Goal: Task Accomplishment & Management: Manage account settings

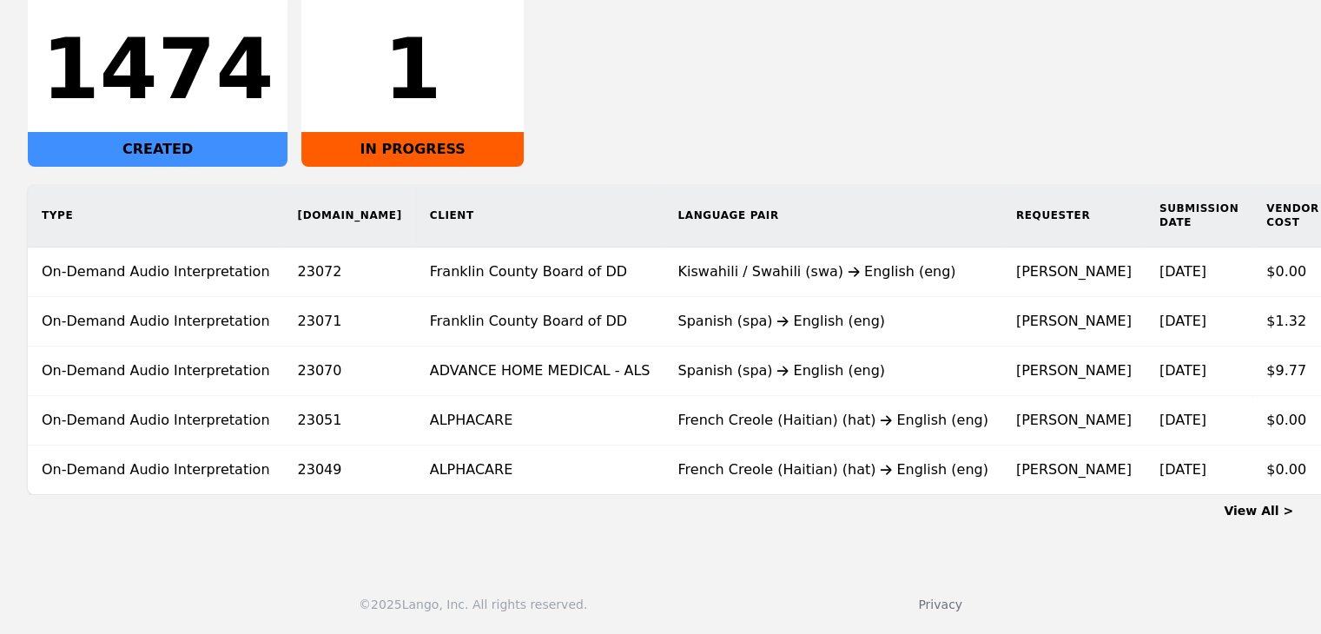
scroll to position [0, 104]
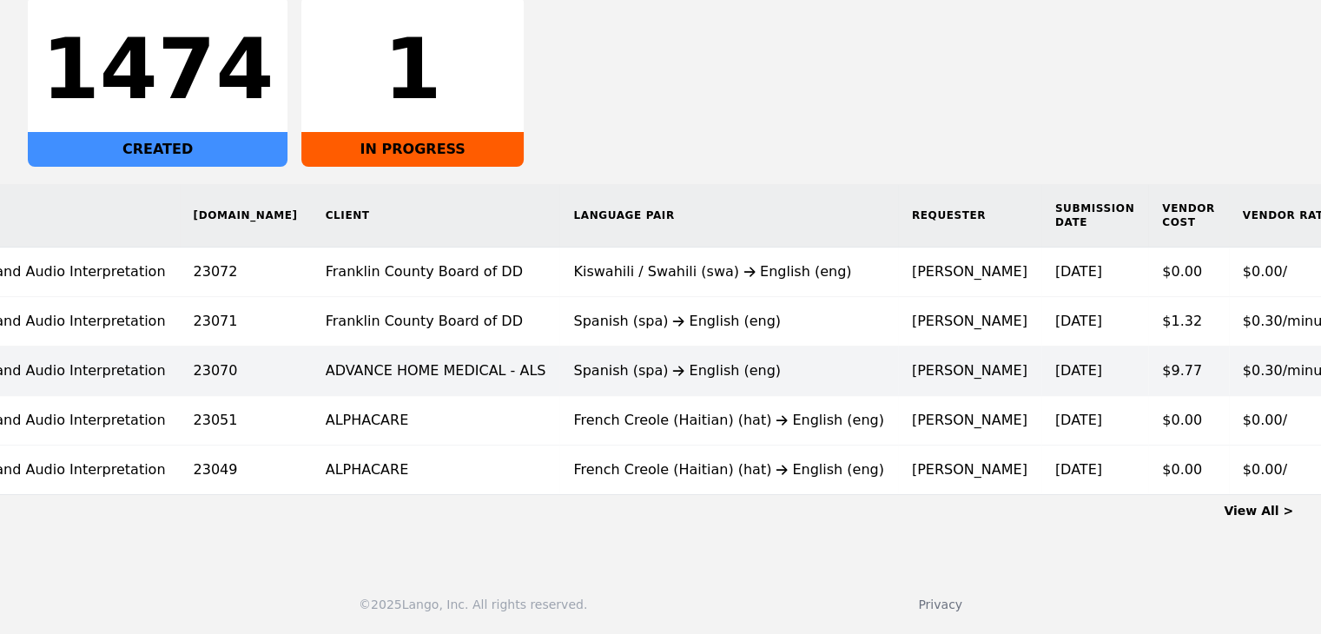
click at [1055, 362] on time "[DATE]" at bounding box center [1078, 370] width 47 height 17
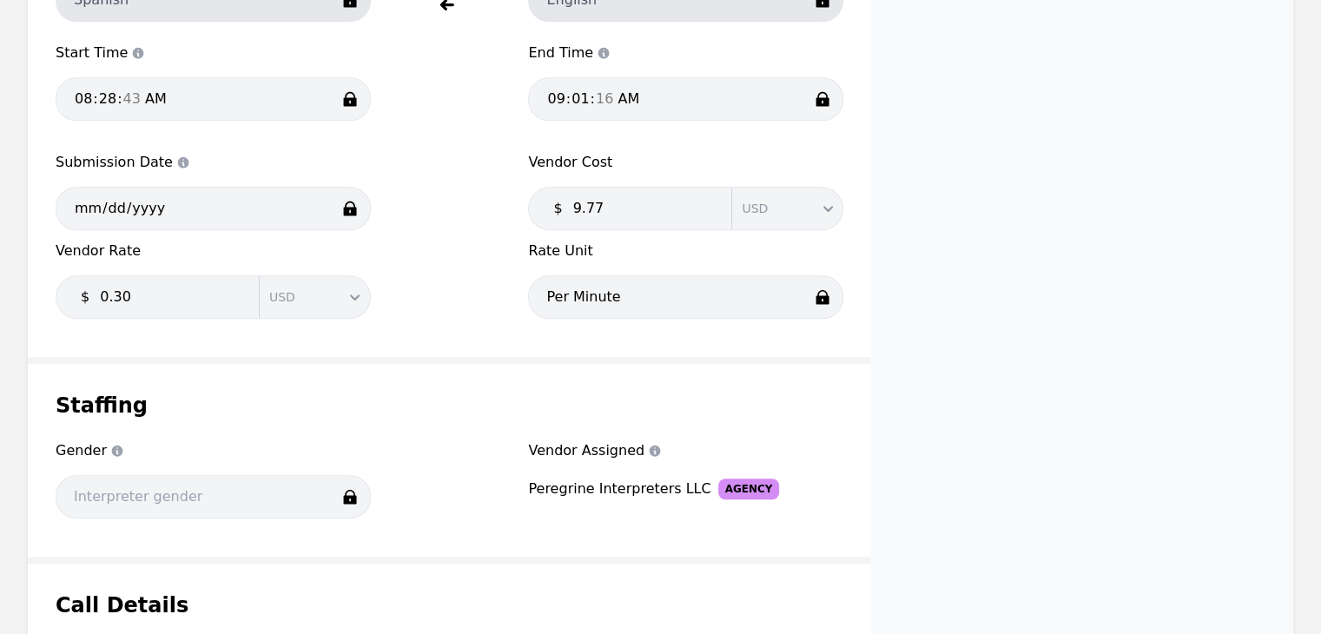
scroll to position [1129, 0]
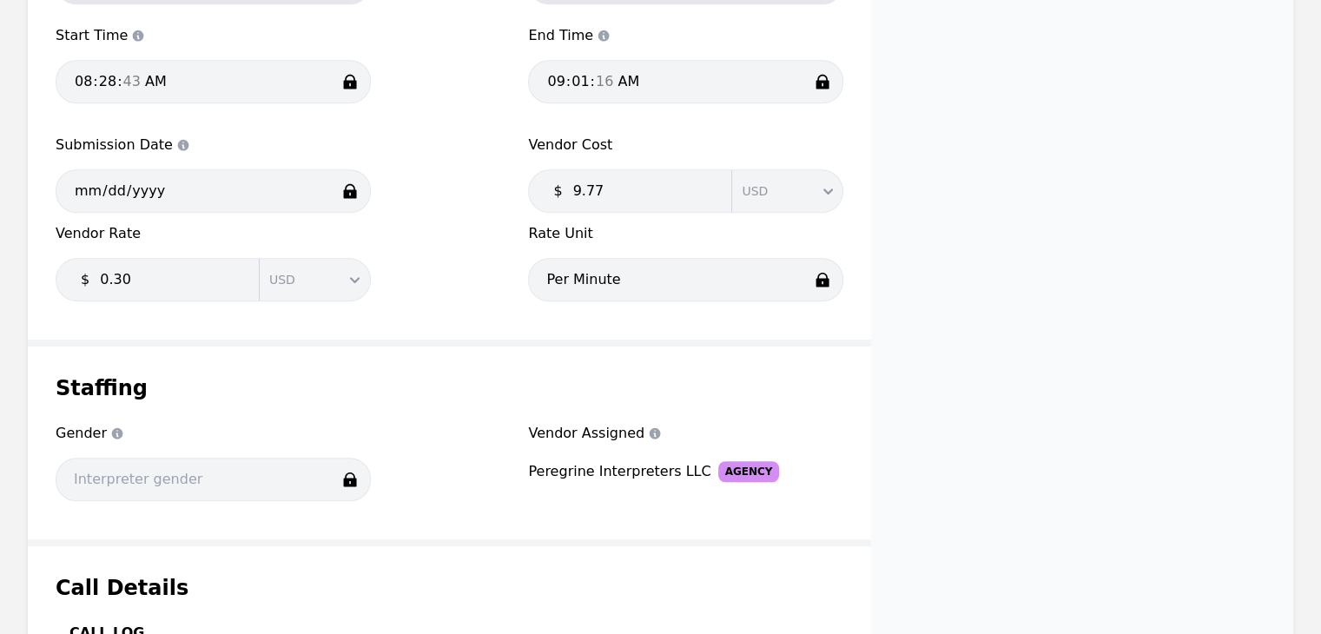
drag, startPoint x: 1040, startPoint y: 316, endPoint x: 1027, endPoint y: 320, distance: 14.3
click at [1040, 316] on div "Request status Completed Internal Notes (not visible to clients) Notes from Cus…" at bounding box center [1082, -1] width 422 height 1734
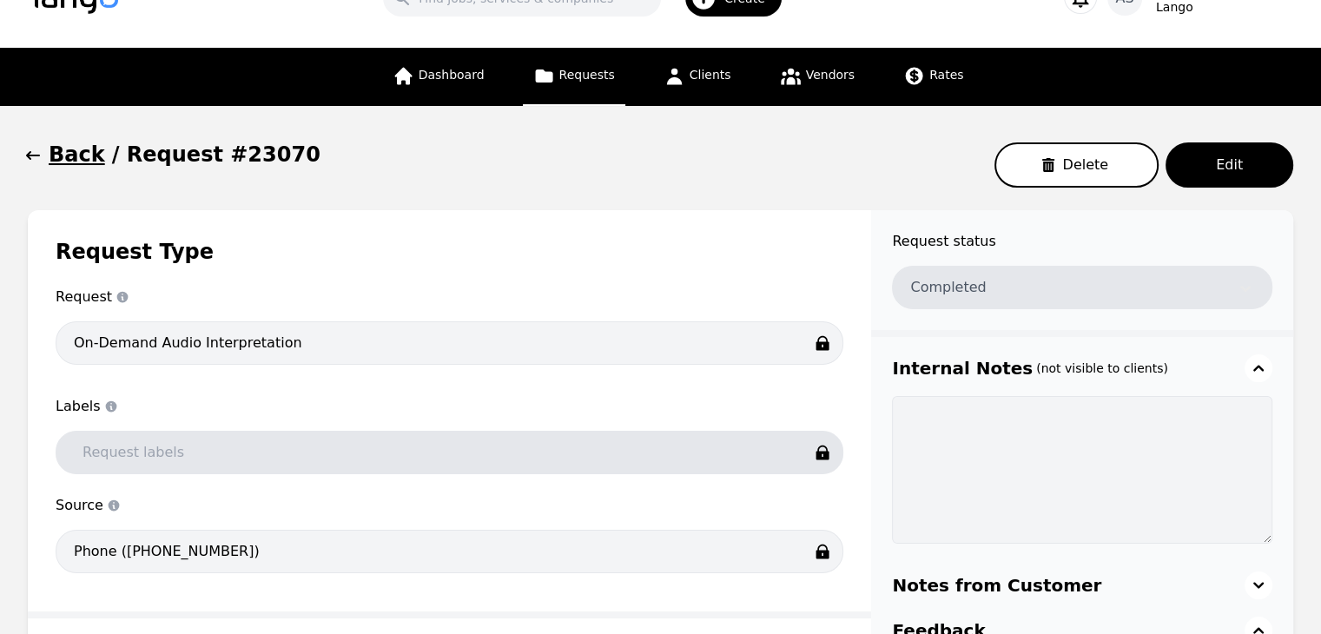
scroll to position [0, 0]
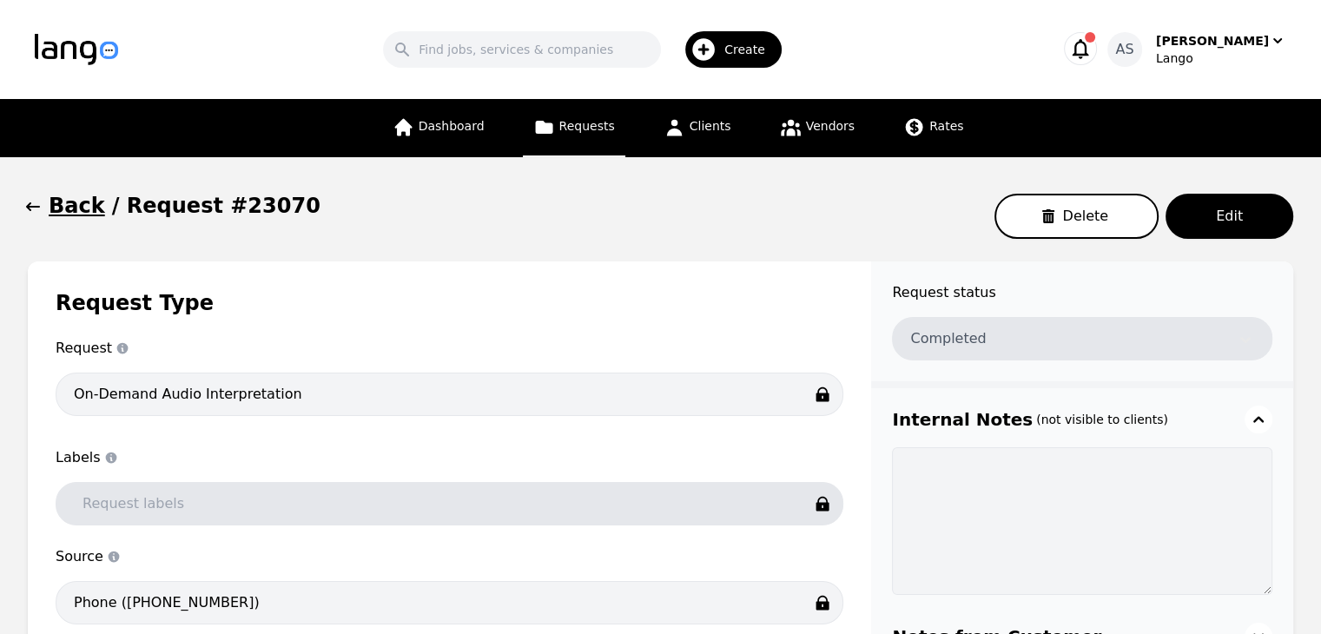
click at [31, 206] on icon "button" at bounding box center [32, 206] width 17 height 17
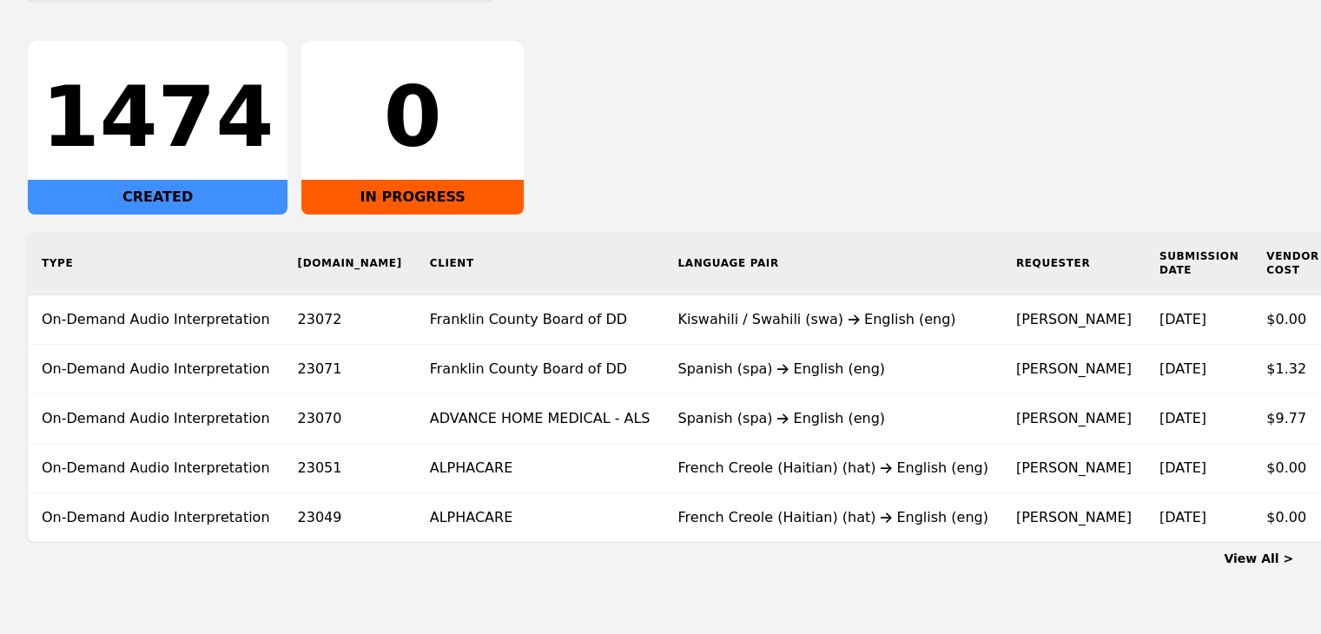
scroll to position [312, 0]
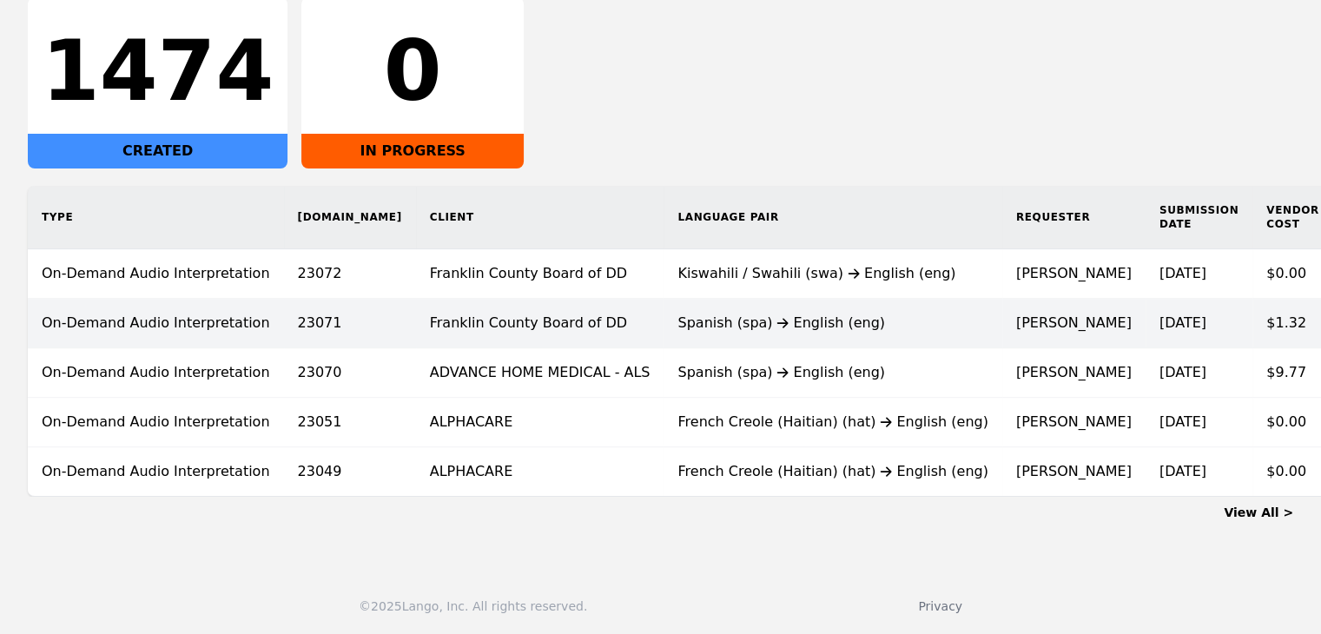
click at [762, 319] on div "Spanish (spa) English (eng)" at bounding box center [832, 323] width 310 height 21
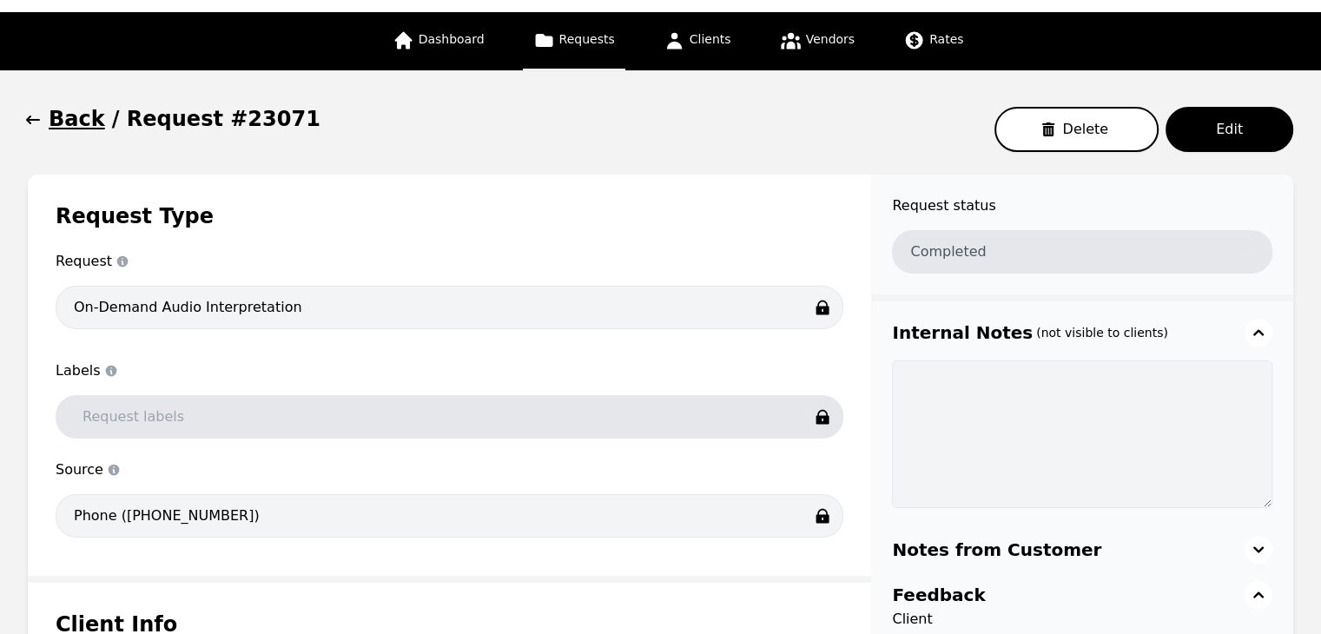
click at [36, 113] on icon "button" at bounding box center [32, 119] width 17 height 17
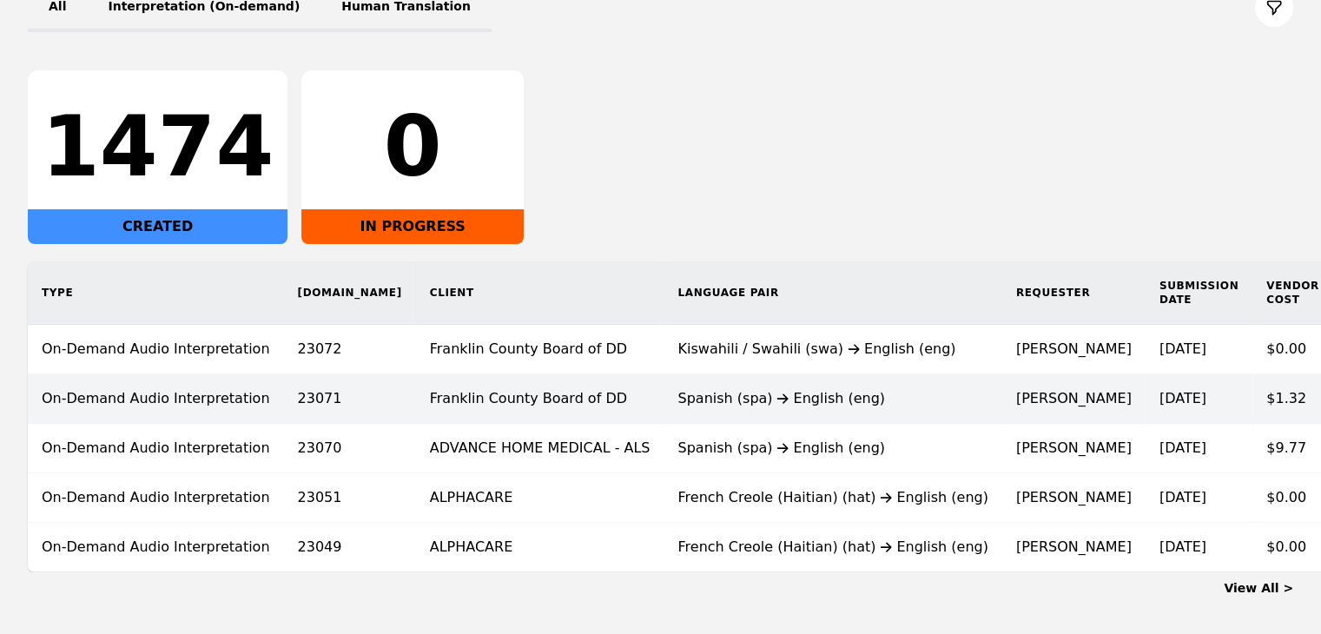
scroll to position [261, 0]
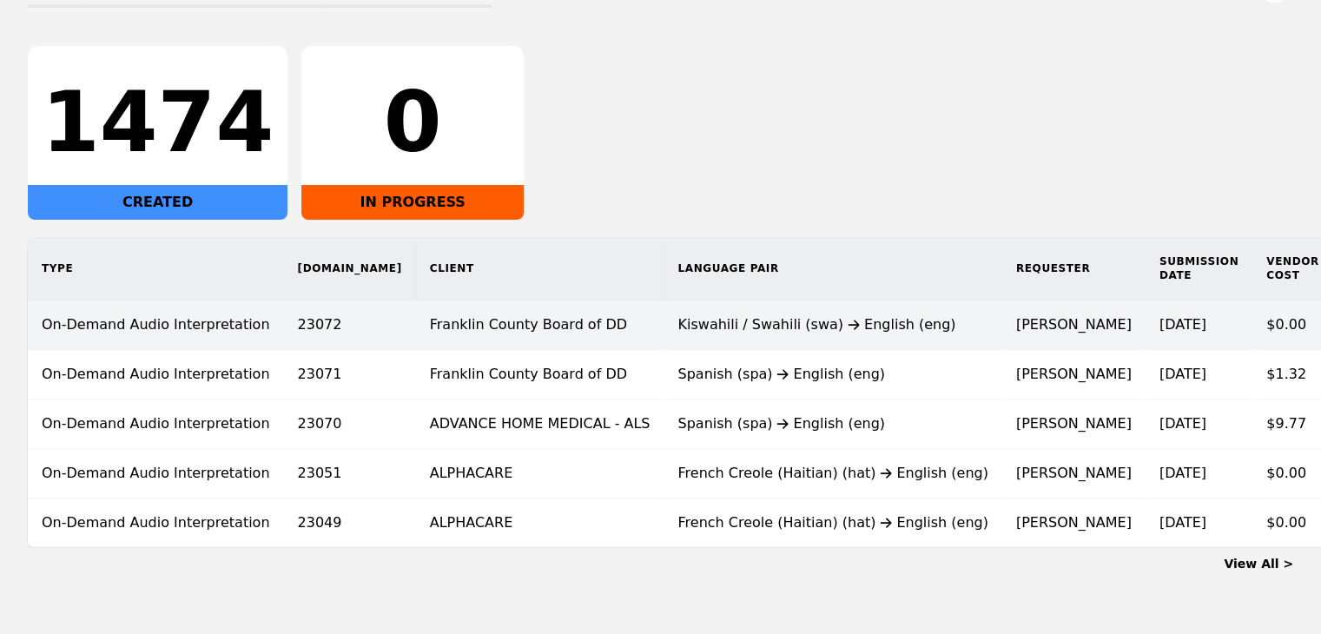
click at [518, 300] on td "Franklin County Board of DD" at bounding box center [540, 325] width 248 height 50
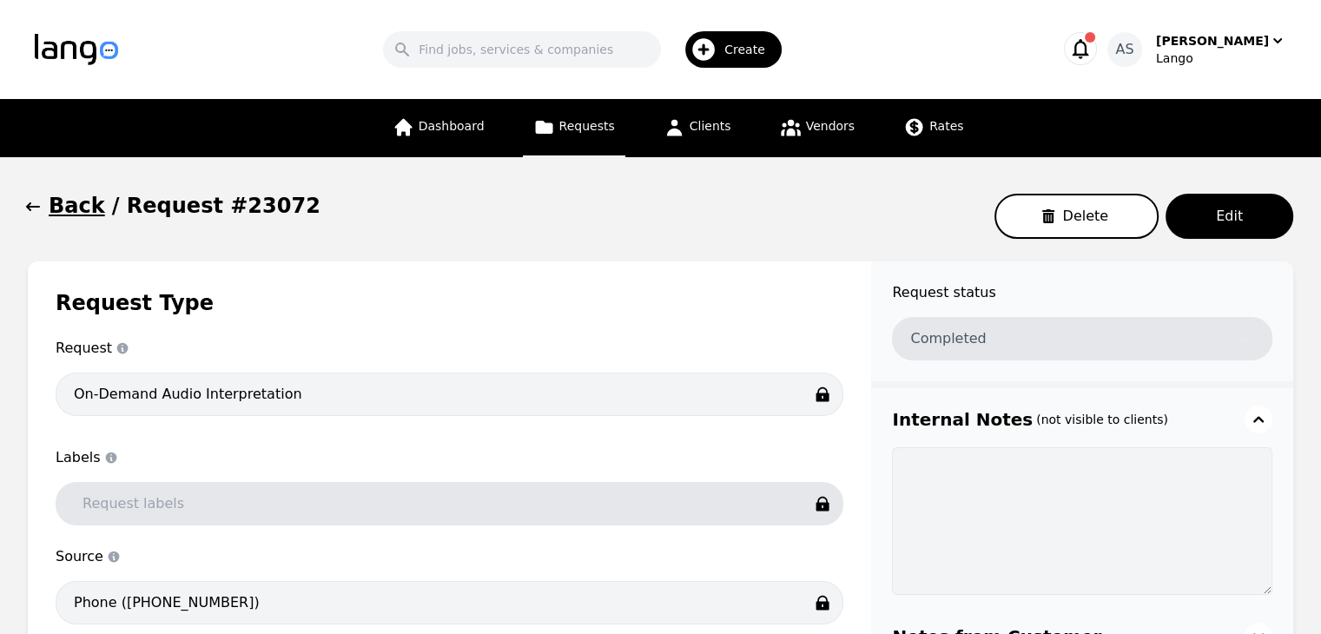
click at [44, 204] on button "Back" at bounding box center [66, 206] width 77 height 28
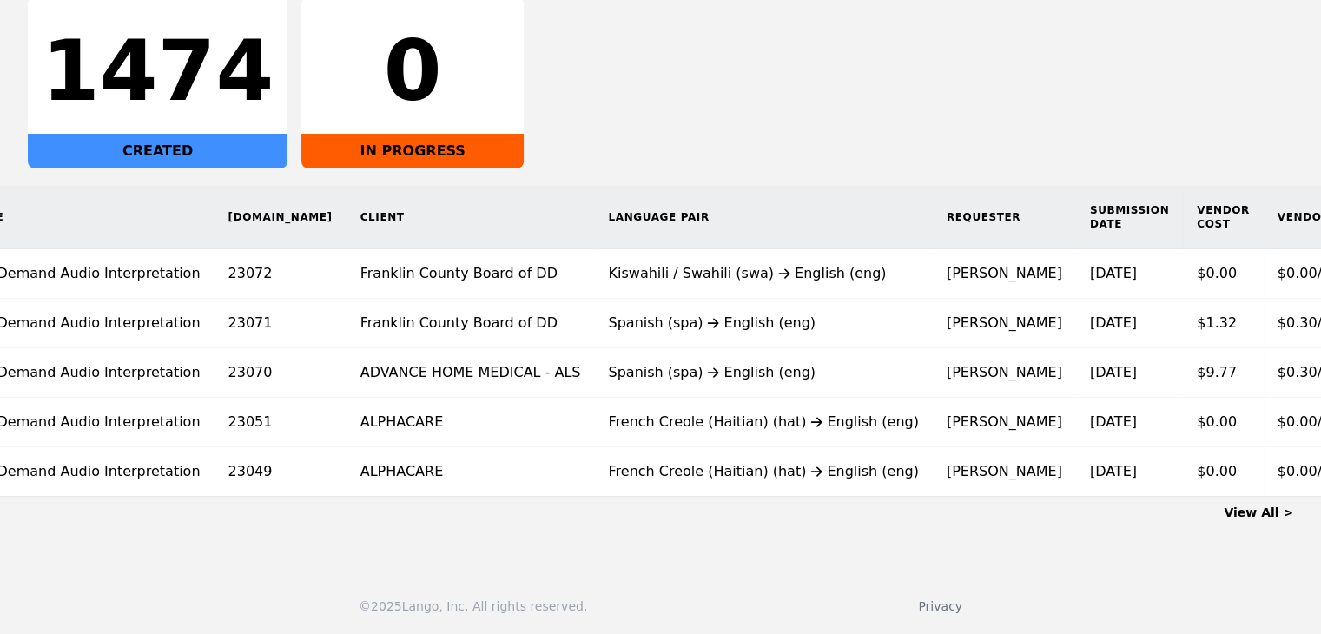
scroll to position [0, 68]
click at [681, 362] on div "Spanish (spa) English (eng)" at bounding box center [765, 372] width 310 height 21
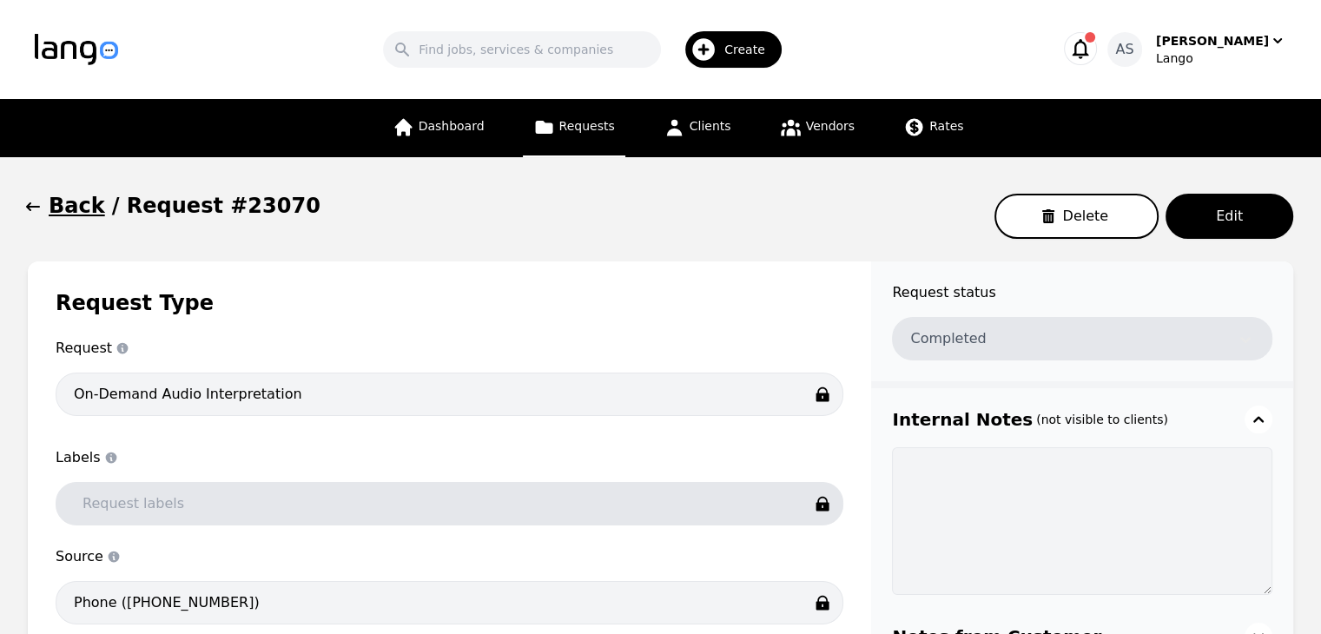
click at [34, 206] on icon "button" at bounding box center [32, 206] width 17 height 17
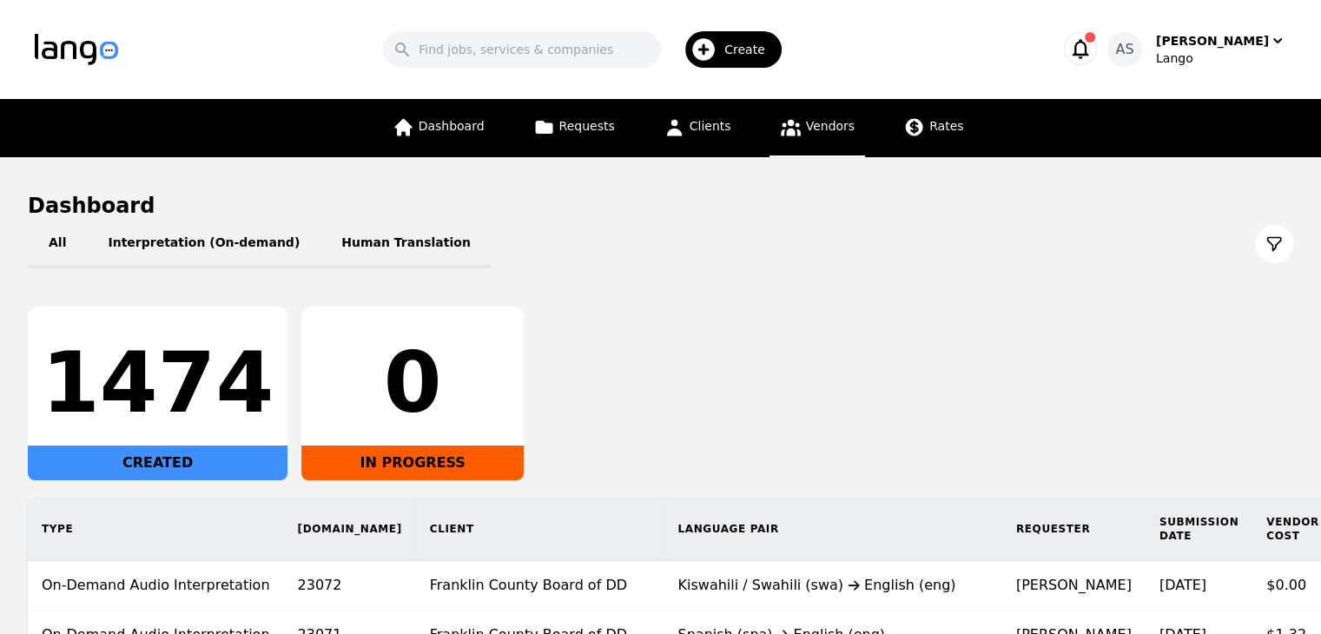
click at [816, 126] on span "Vendors" at bounding box center [830, 126] width 49 height 14
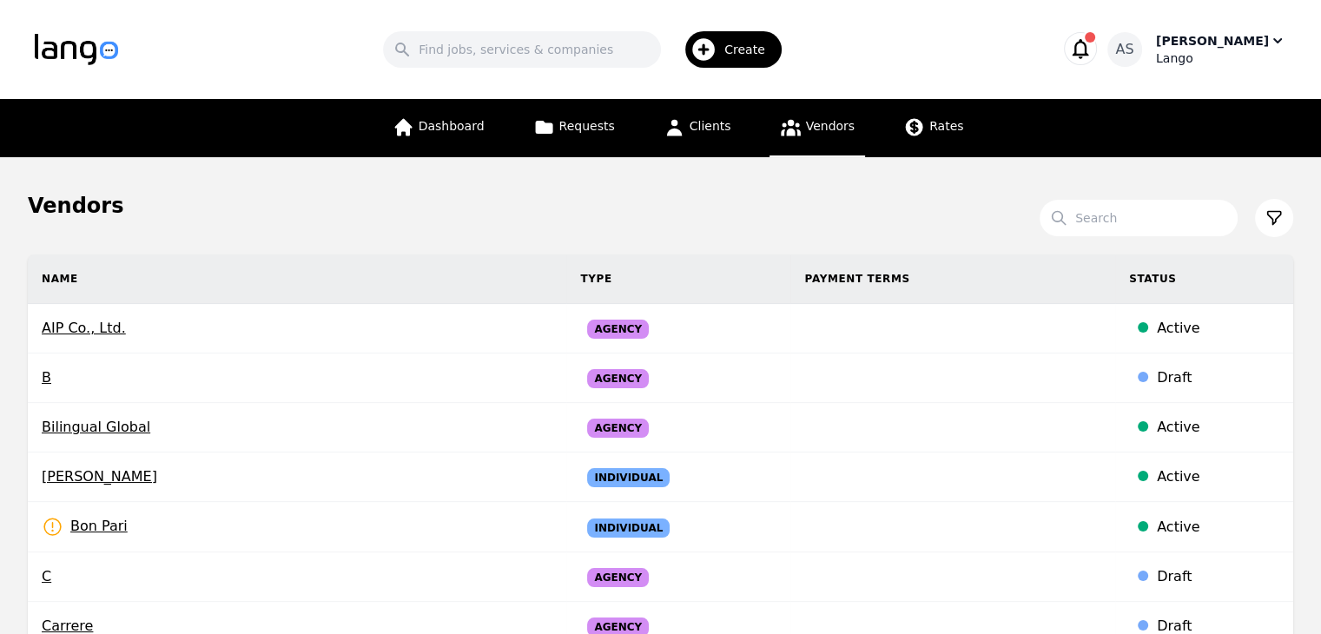
click at [1246, 52] on div "Lango" at bounding box center [1221, 58] width 130 height 17
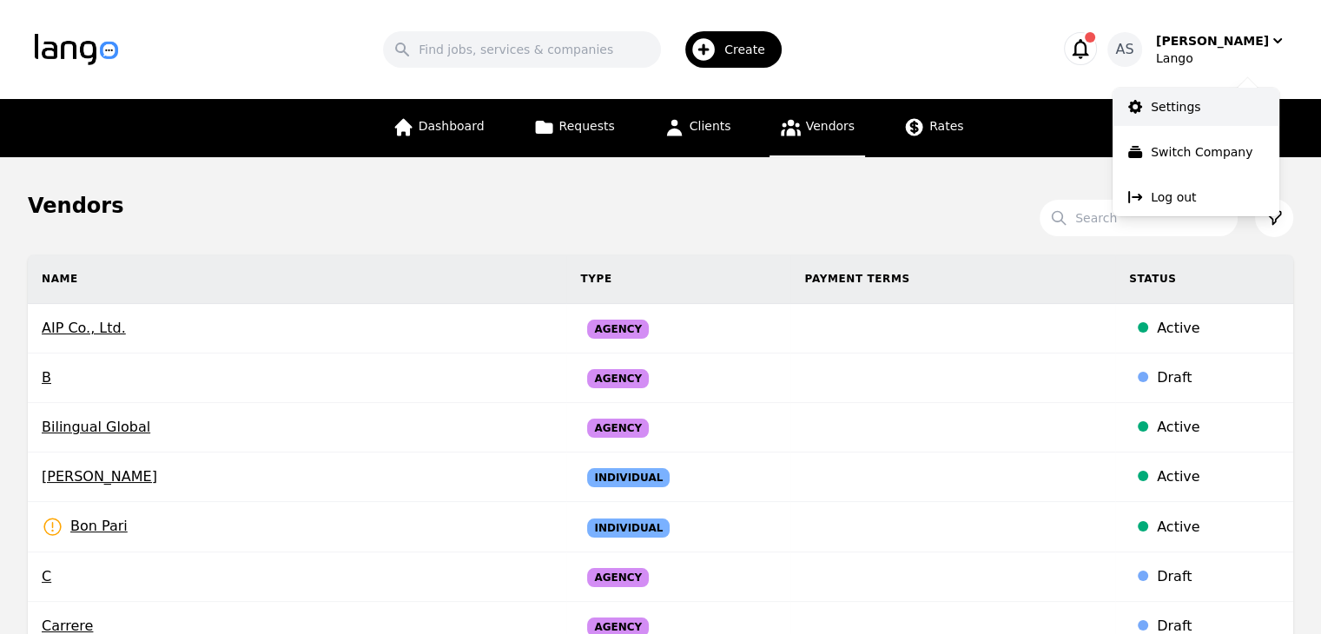
click at [1195, 115] on p "Settings" at bounding box center [1176, 106] width 50 height 17
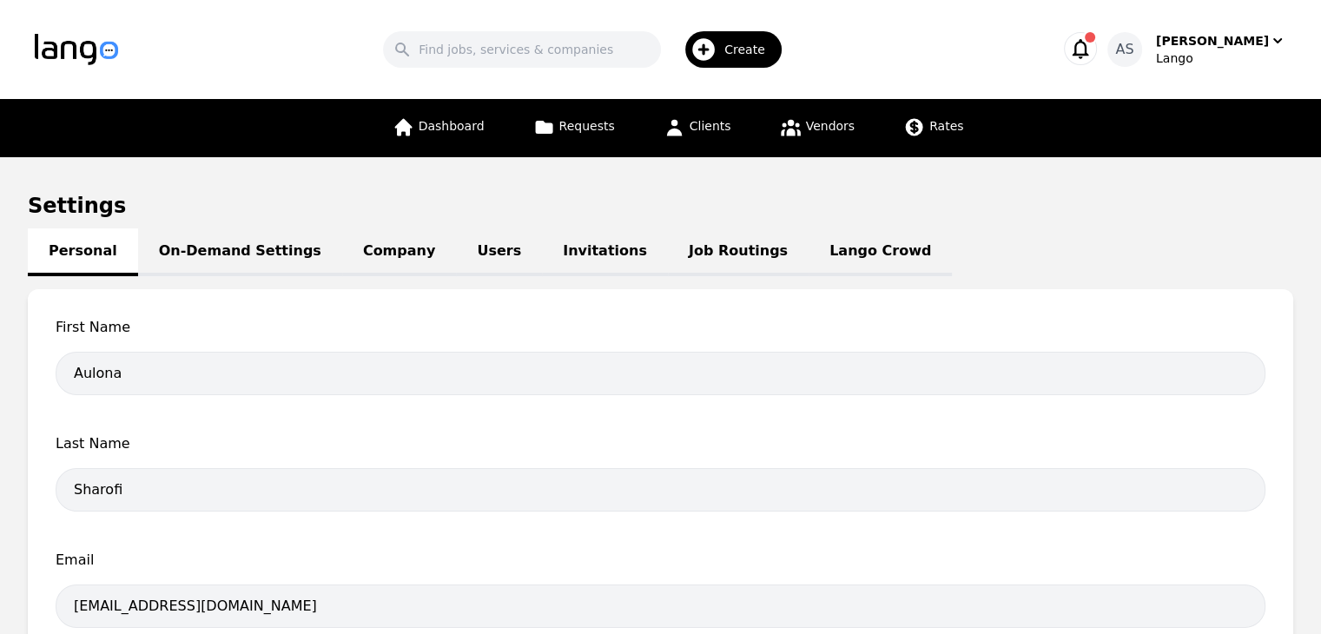
click at [809, 252] on link "Lango Crowd" at bounding box center [880, 252] width 143 height 48
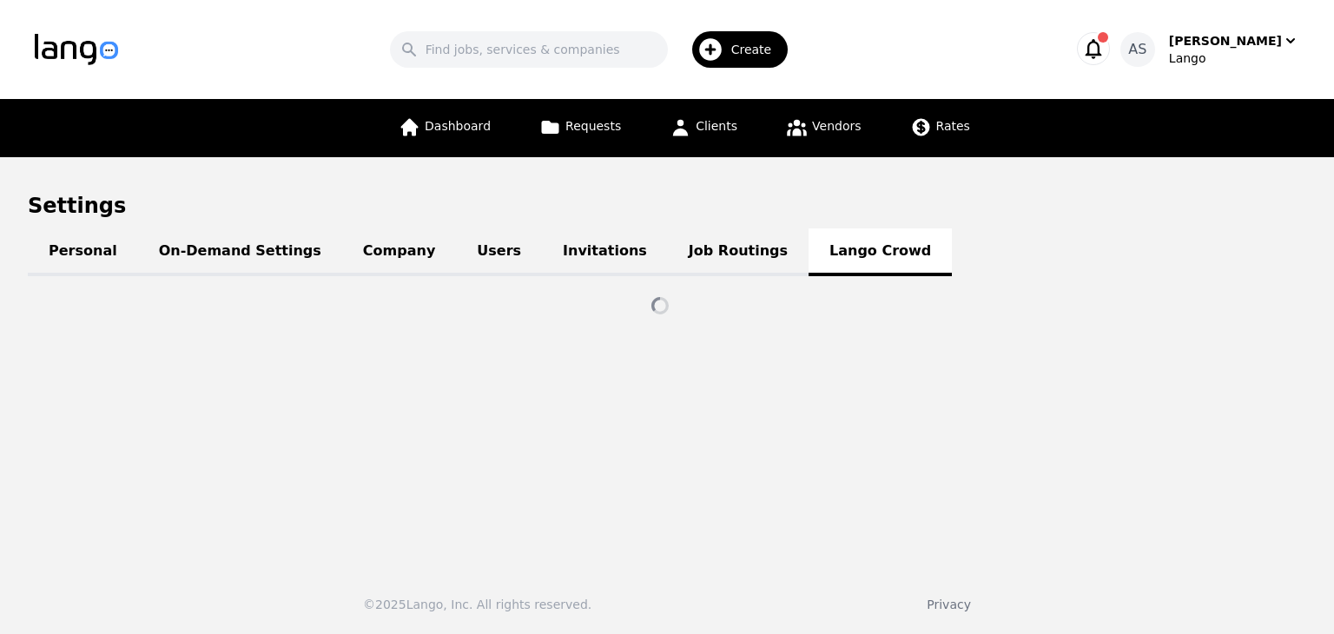
click at [668, 261] on link "Job Routings" at bounding box center [738, 252] width 141 height 48
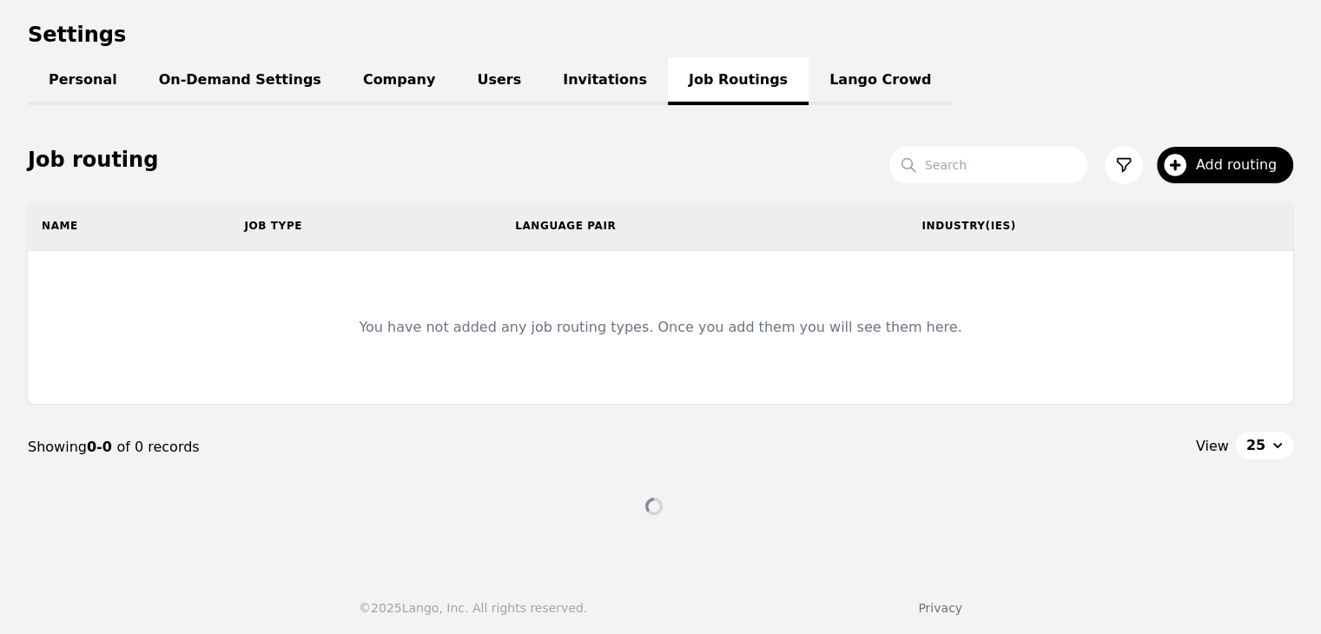
scroll to position [172, 0]
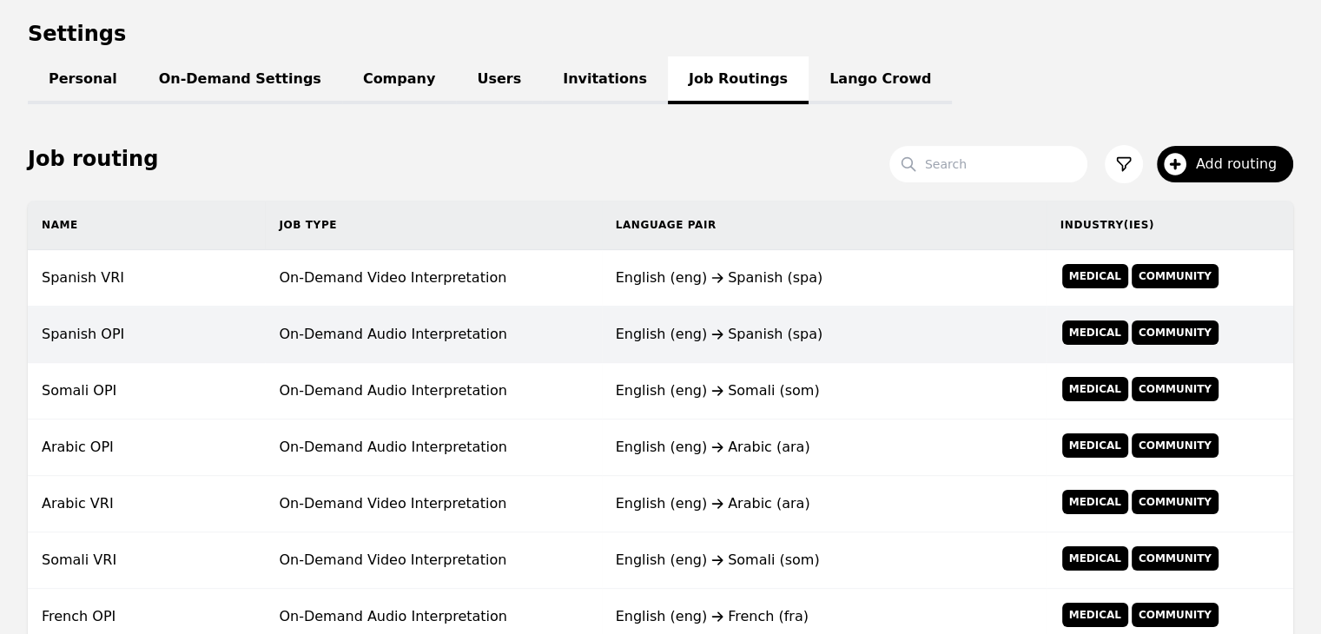
click at [399, 314] on td "On-Demand Audio Interpretation" at bounding box center [433, 335] width 336 height 56
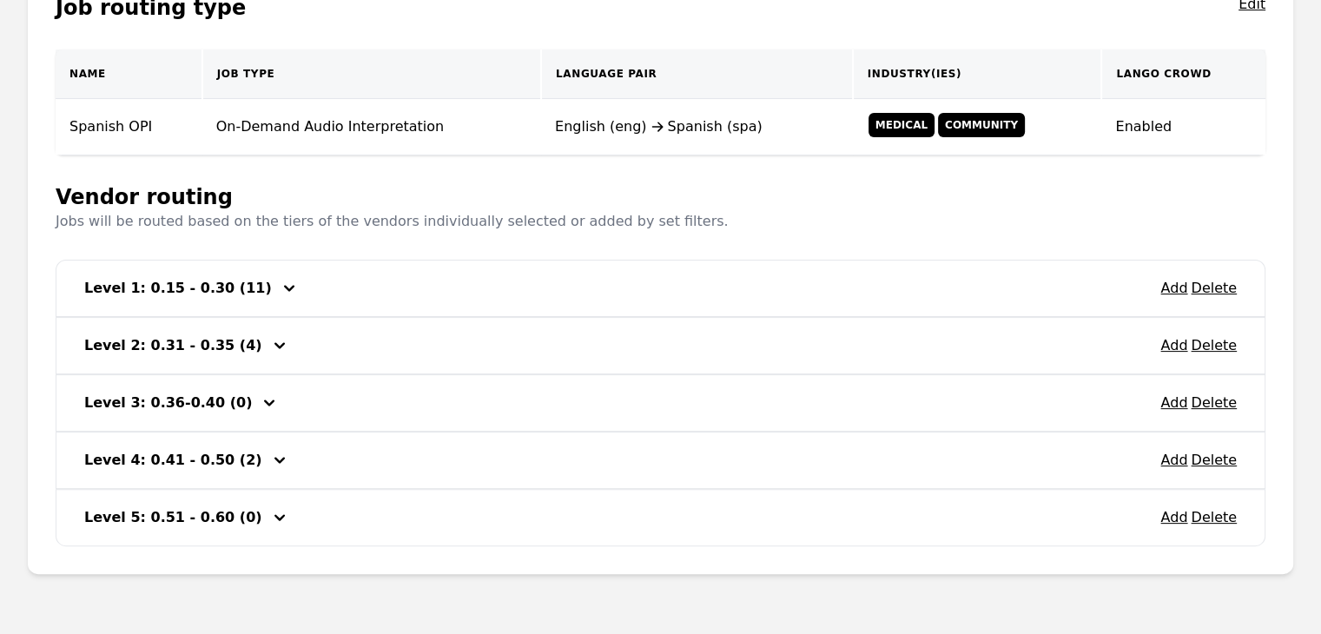
scroll to position [392, 0]
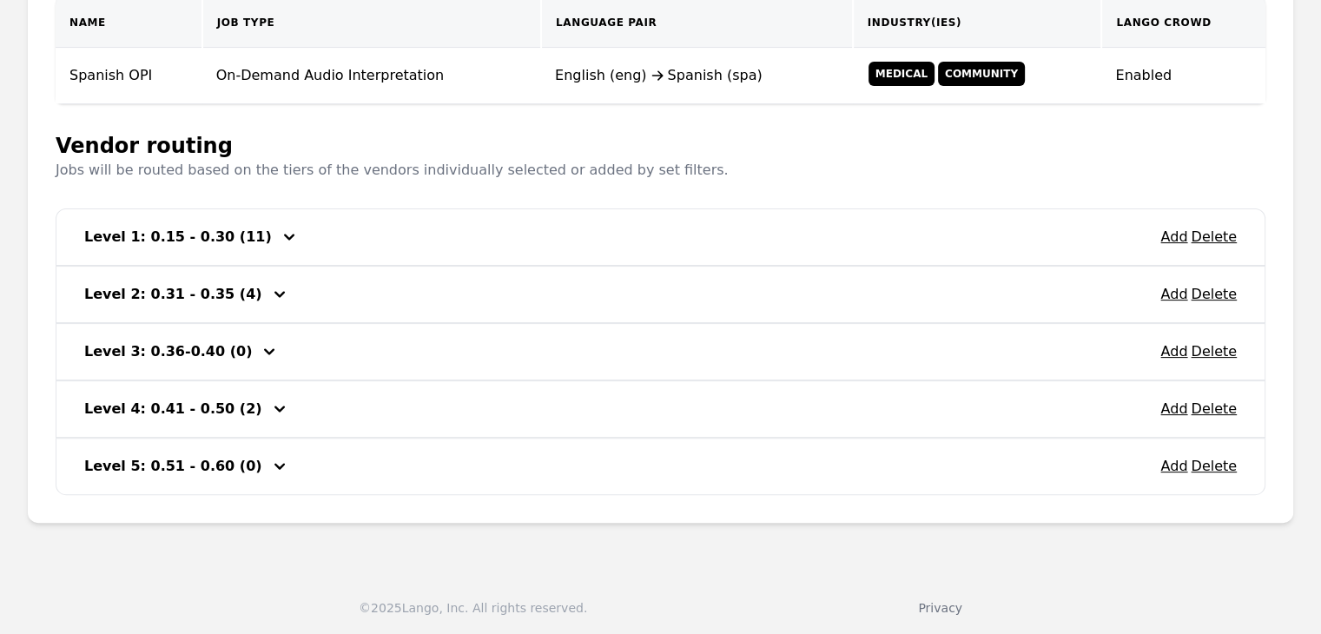
click at [284, 236] on icon "button" at bounding box center [289, 237] width 10 height 6
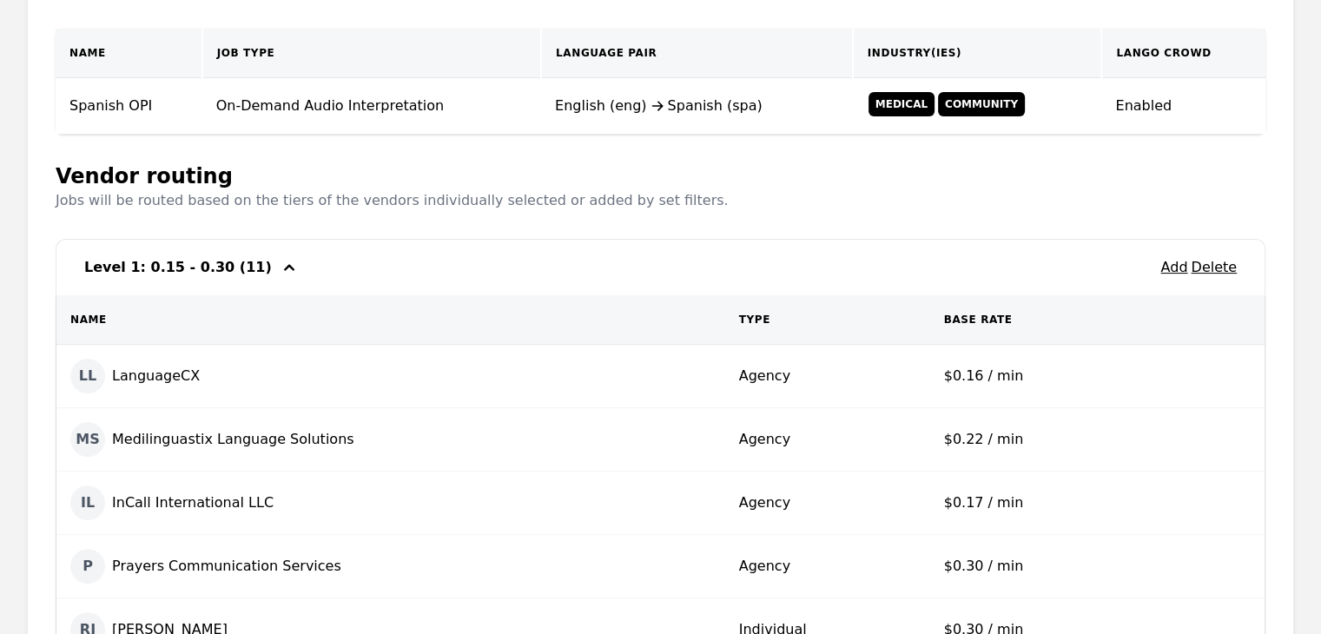
scroll to position [305, 0]
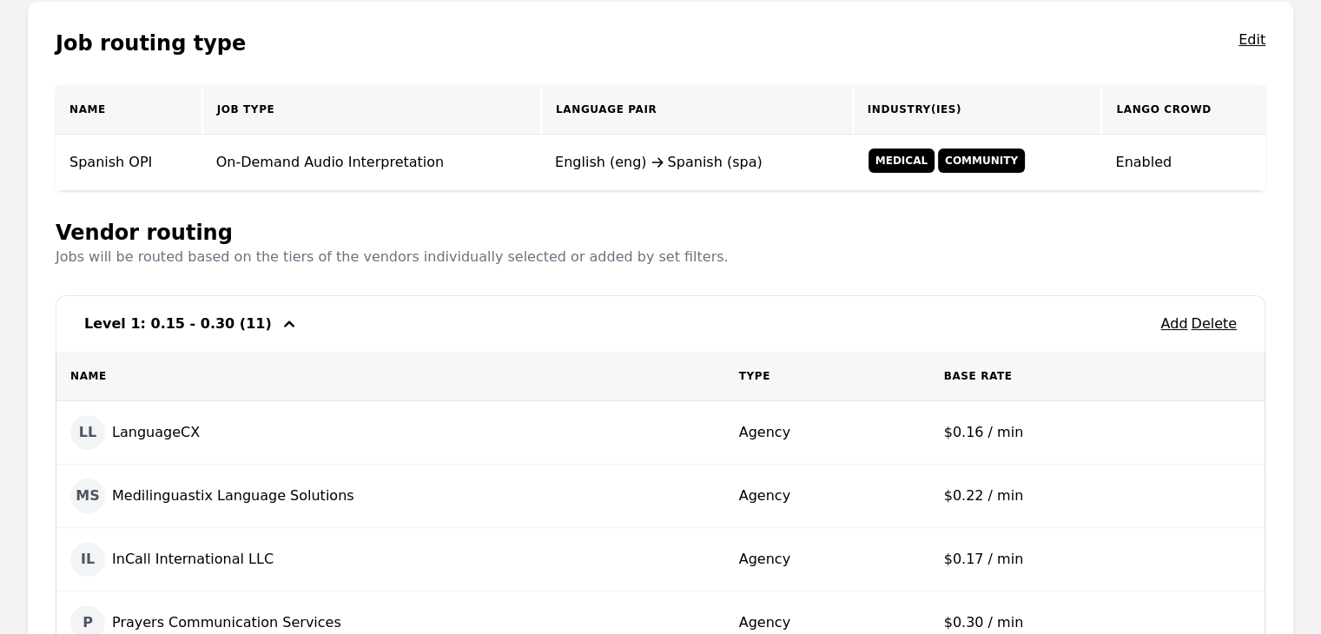
click at [279, 320] on icon "button" at bounding box center [289, 324] width 21 height 21
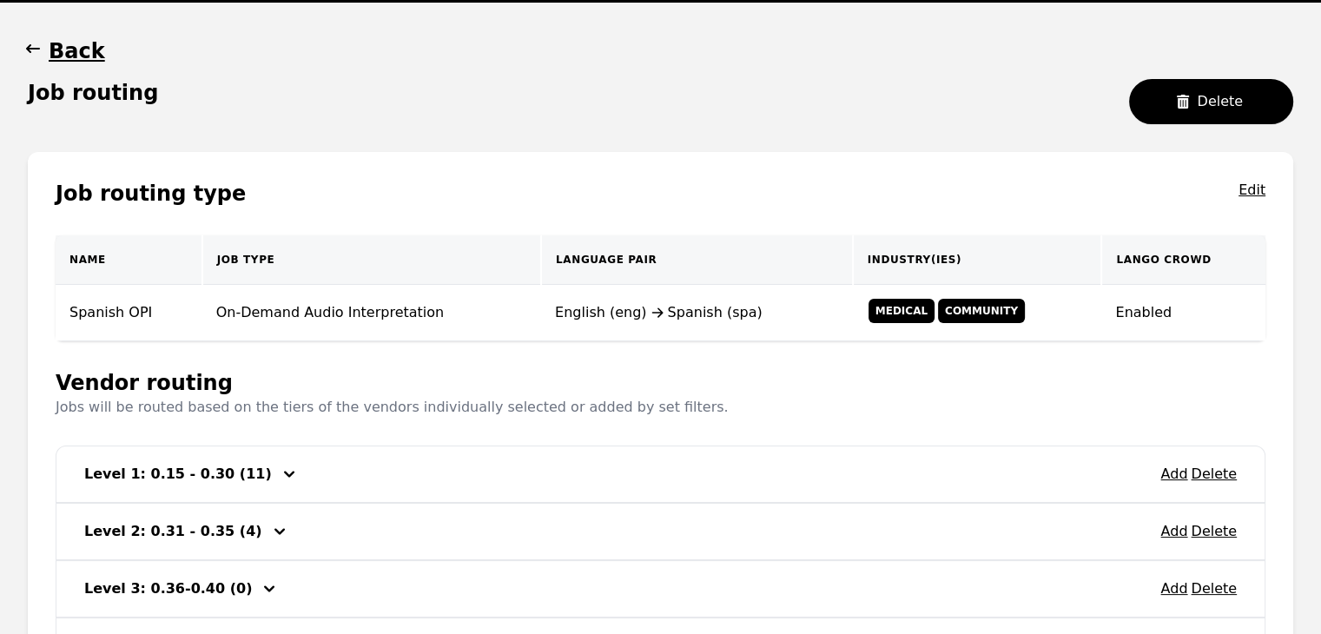
scroll to position [0, 0]
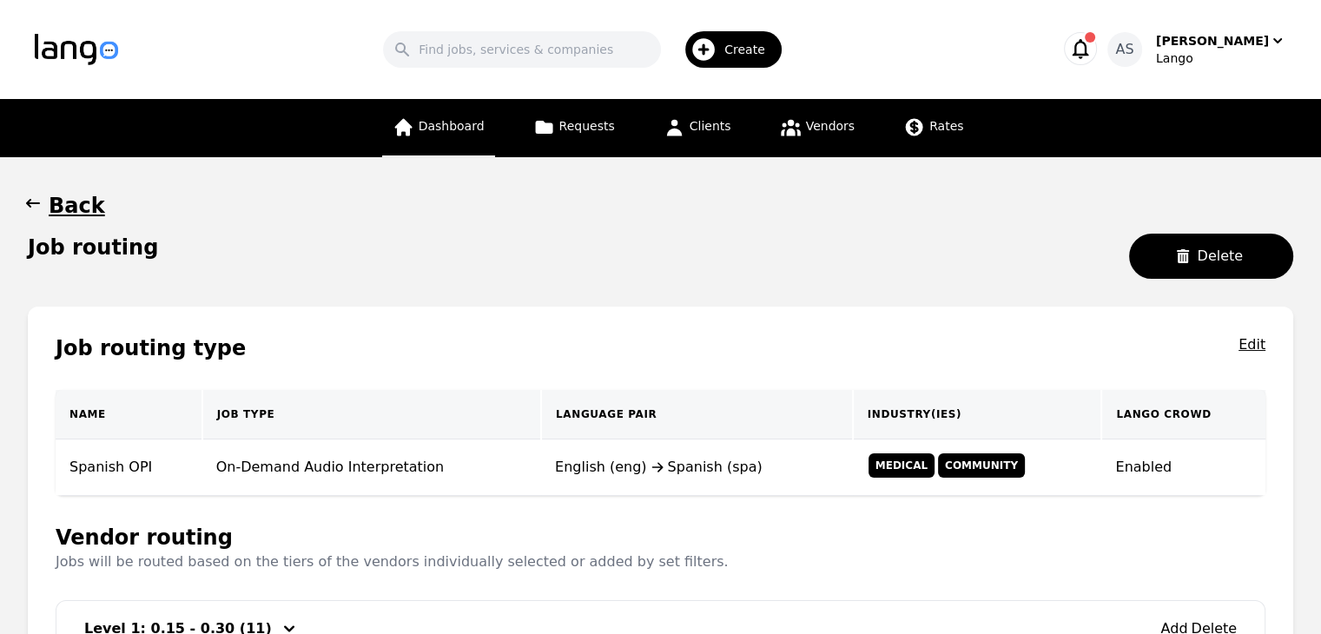
click at [484, 147] on link "Dashboard" at bounding box center [438, 128] width 113 height 58
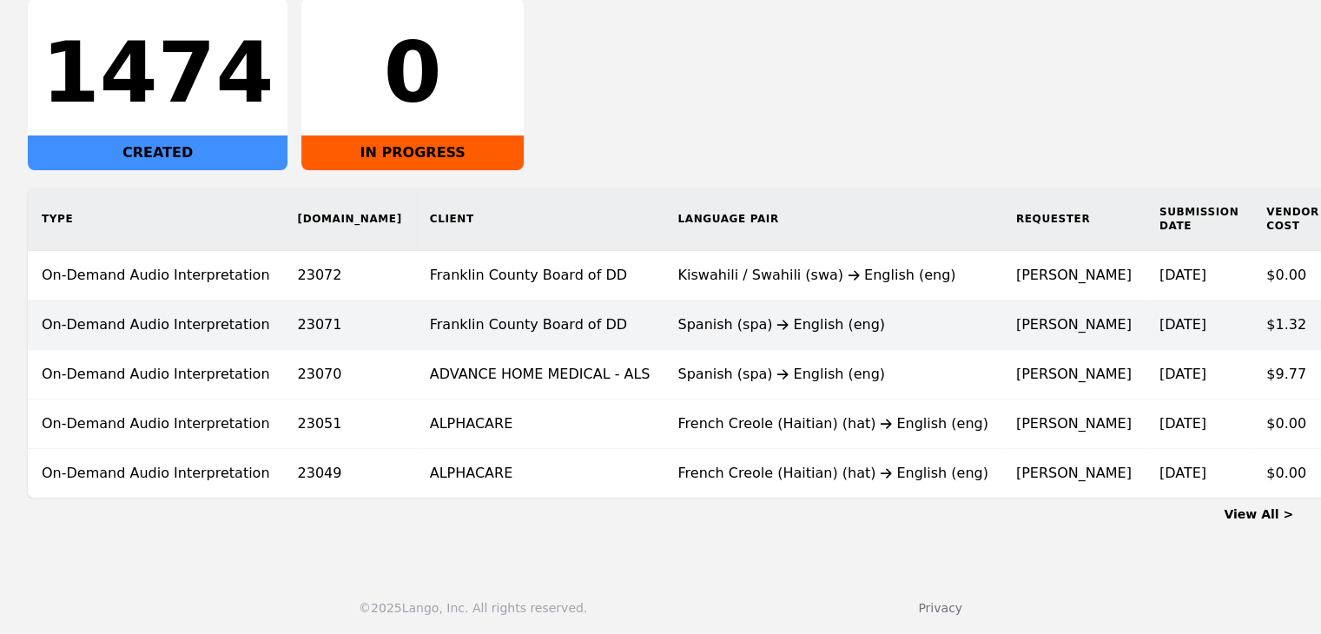
scroll to position [325, 0]
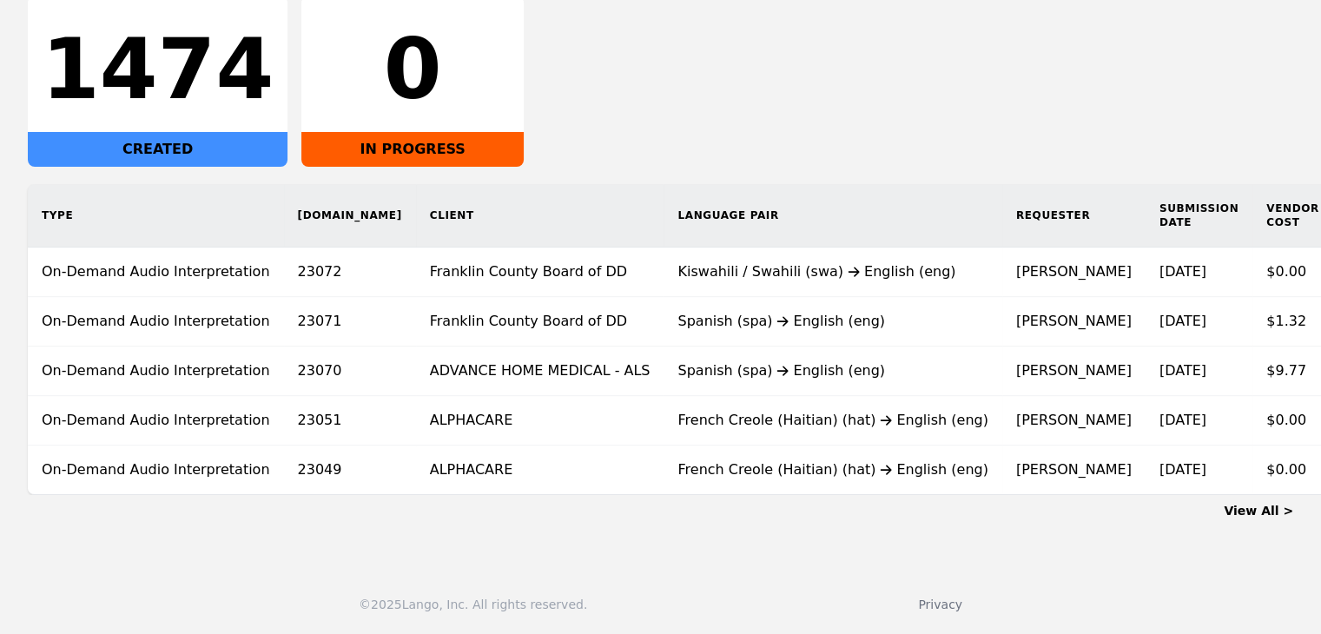
click at [1263, 515] on link "View All >" at bounding box center [1258, 511] width 69 height 14
